Goal: Information Seeking & Learning: Learn about a topic

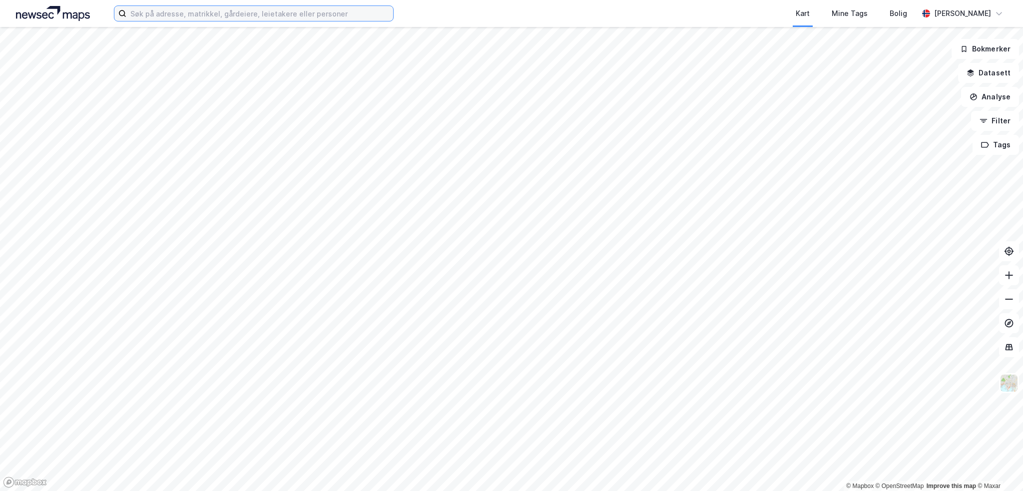
click at [222, 11] on input at bounding box center [259, 13] width 267 height 15
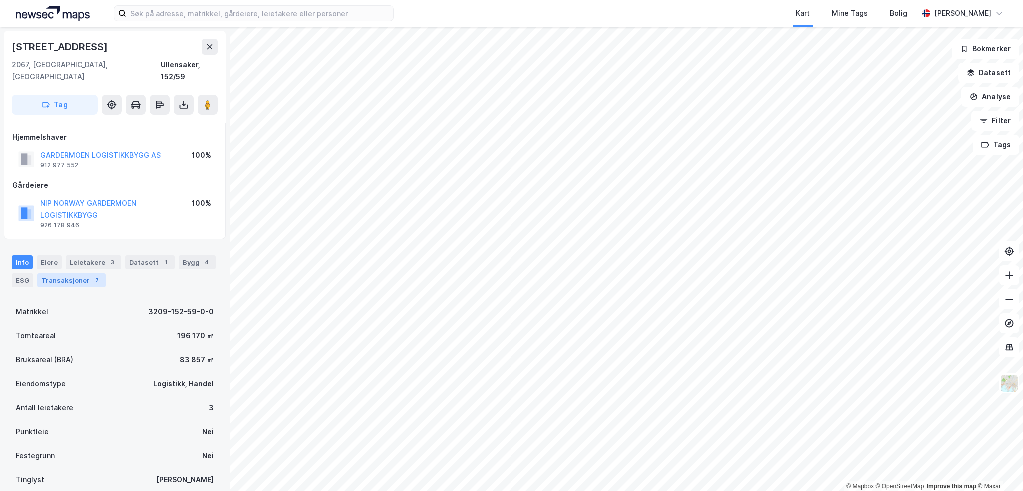
click at [86, 273] on div "Transaksjoner 7" at bounding box center [71, 280] width 68 height 14
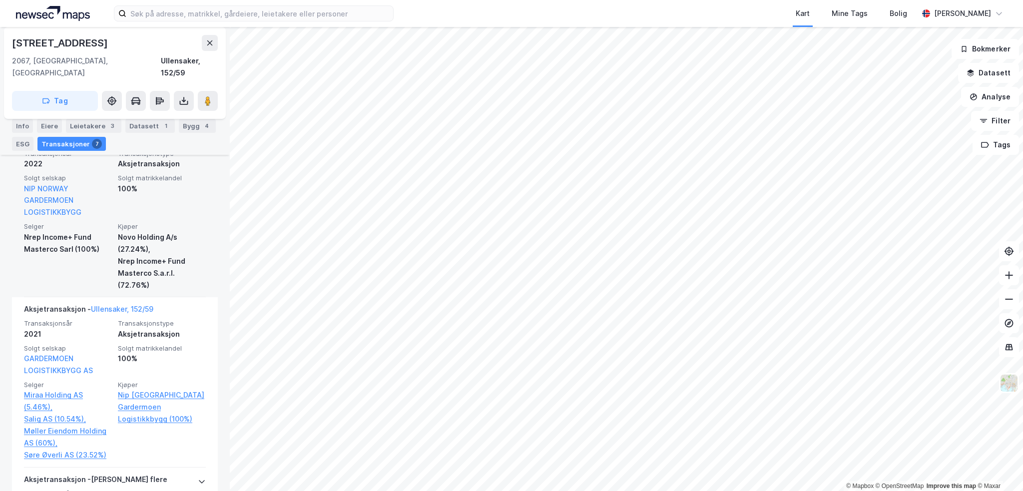
scroll to position [200, 0]
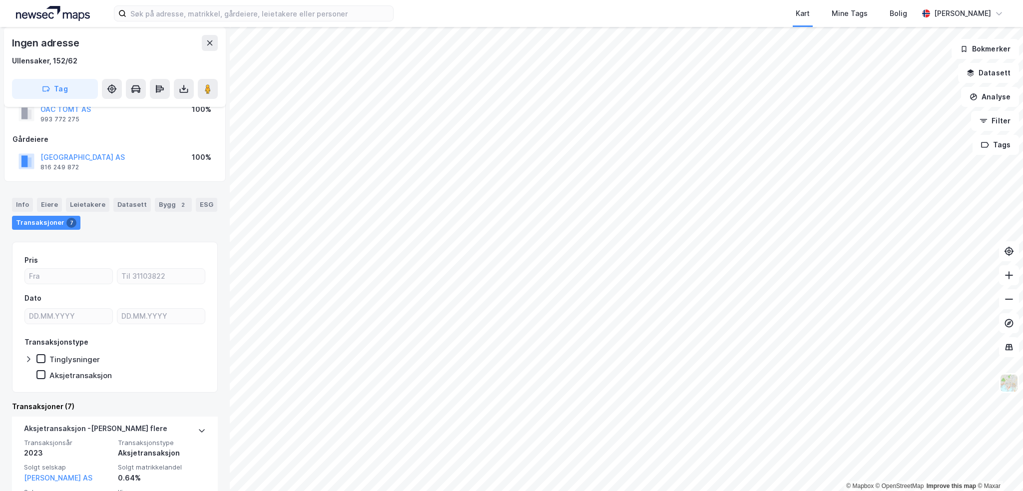
scroll to position [50, 0]
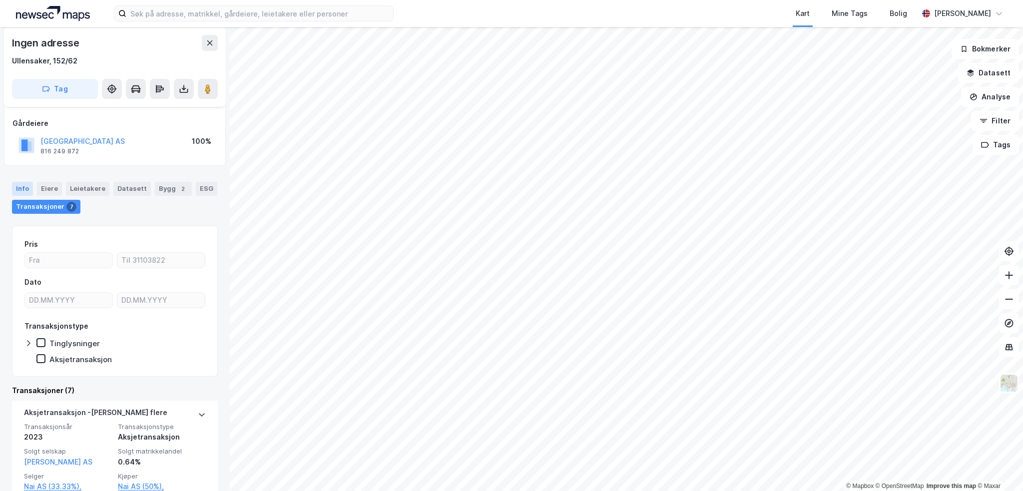
click at [13, 189] on div "Info" at bounding box center [22, 189] width 21 height 14
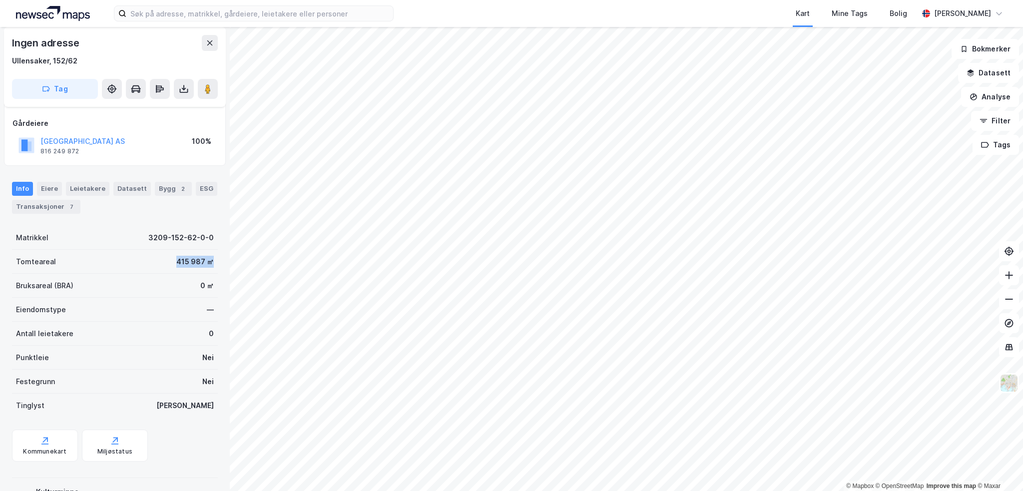
drag, startPoint x: 164, startPoint y: 260, endPoint x: 209, endPoint y: 264, distance: 44.6
click at [209, 264] on div "Tomteareal 415 987 ㎡" at bounding box center [115, 262] width 206 height 24
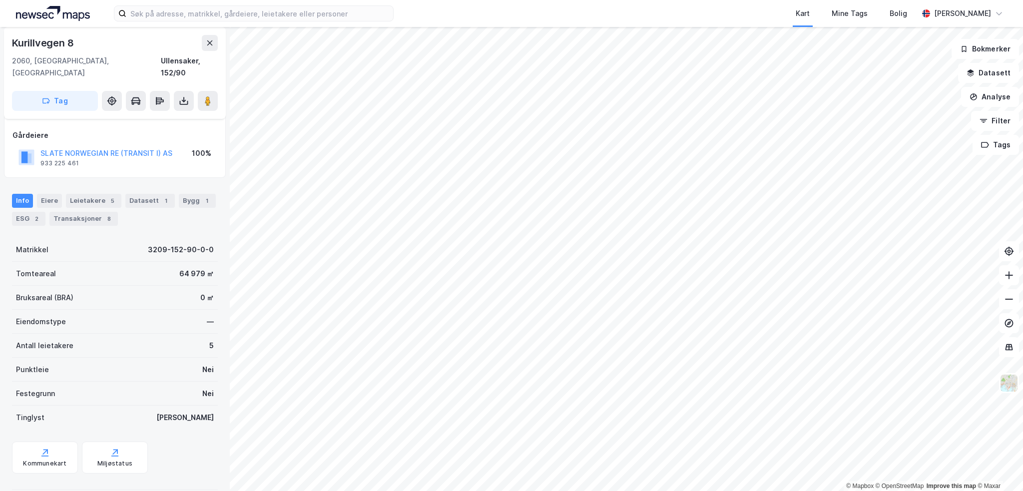
scroll to position [50, 0]
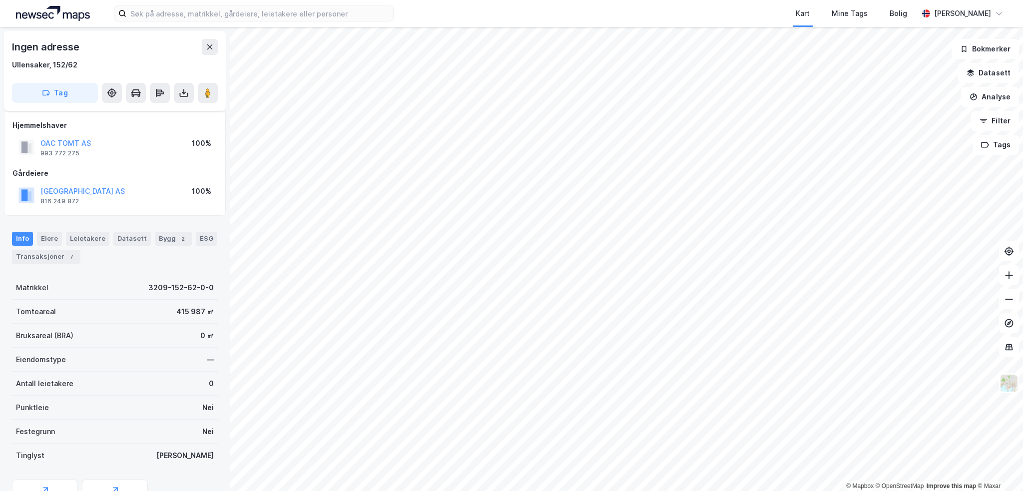
scroll to position [50, 0]
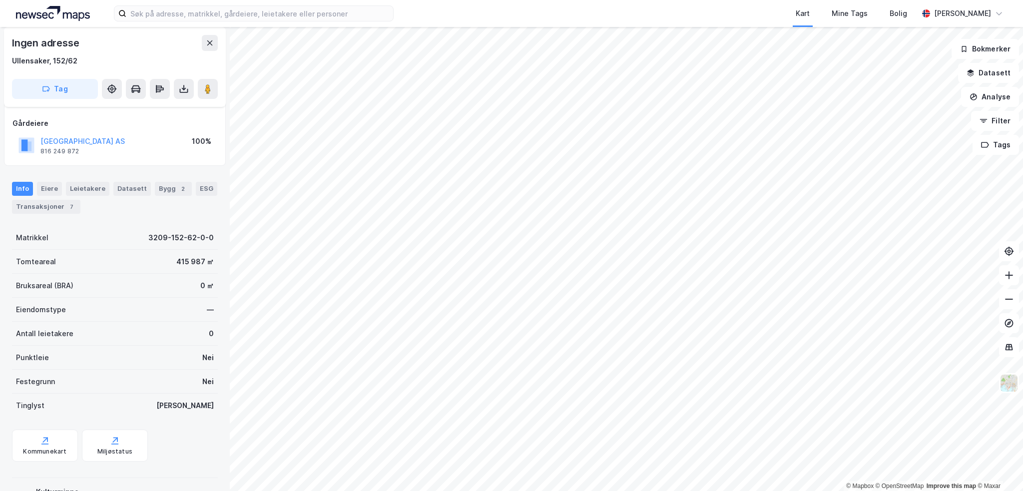
scroll to position [50, 0]
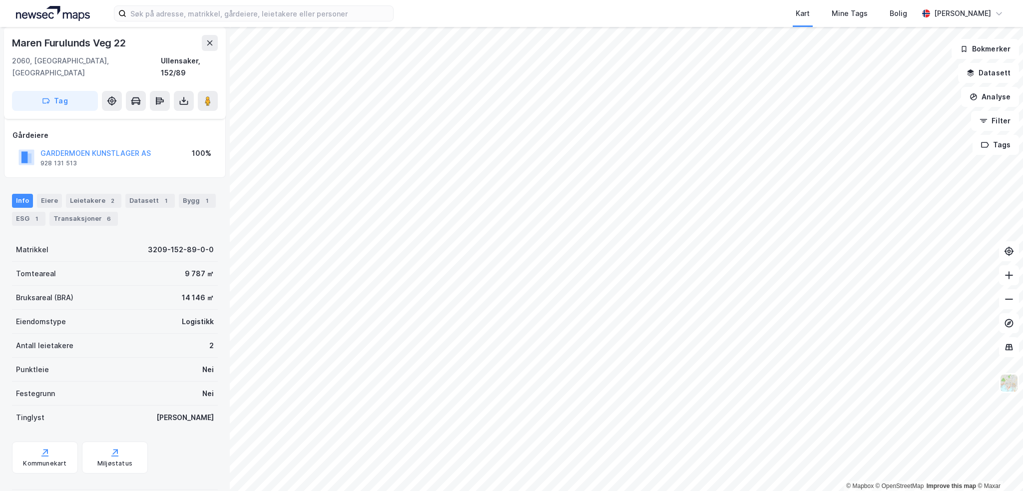
scroll to position [50, 0]
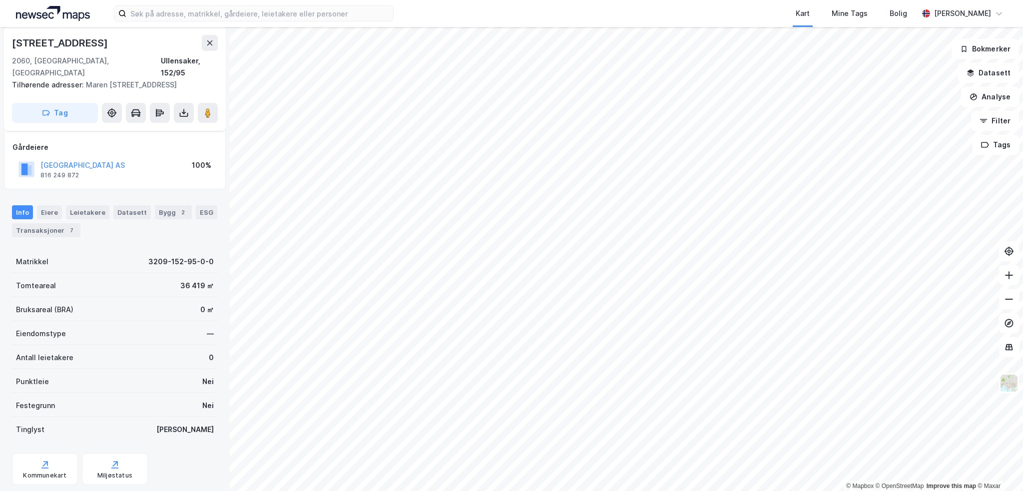
scroll to position [50, 0]
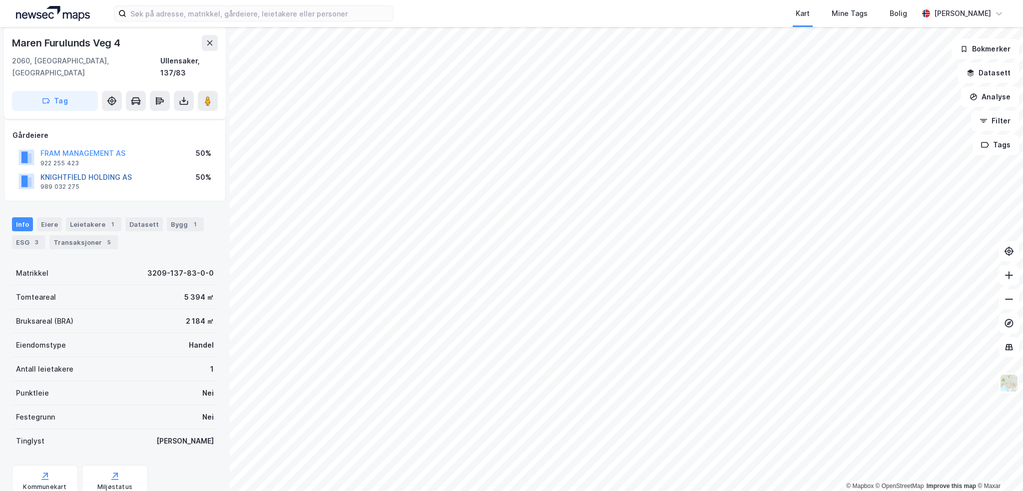
click at [0, 0] on button "KNIGHTFIELD HOLDING AS" at bounding box center [0, 0] width 0 height 0
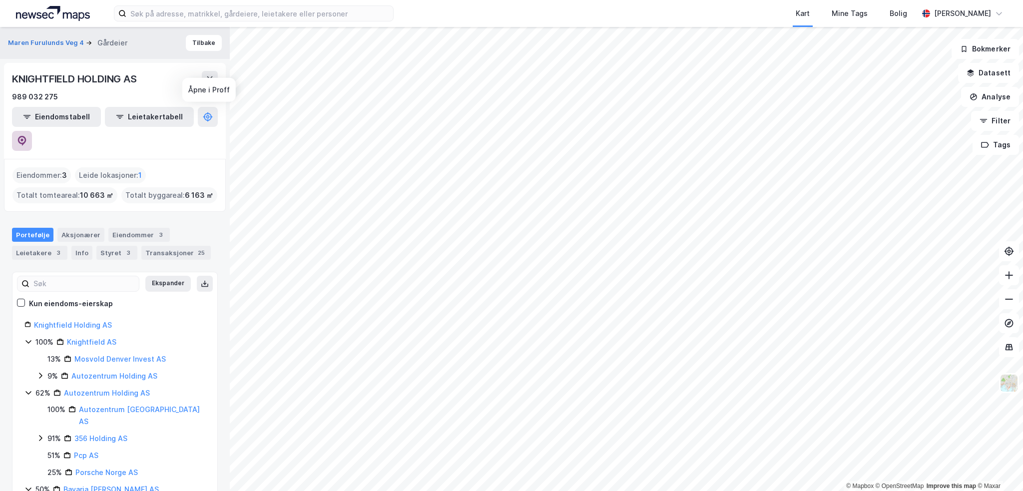
click at [26, 136] on icon at bounding box center [22, 141] width 8 height 10
